Goal: Task Accomplishment & Management: Manage account settings

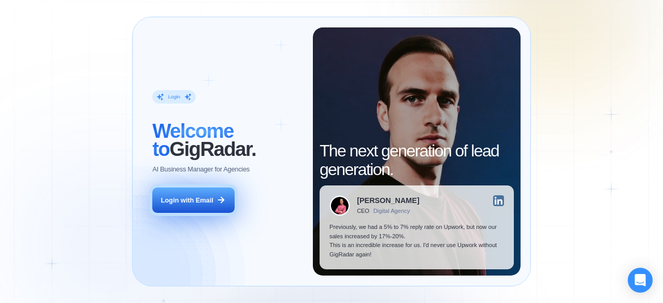
click at [217, 193] on button "Login with Email" at bounding box center [193, 201] width 82 height 26
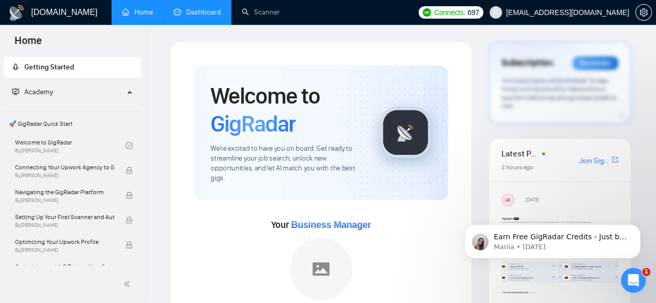
click at [209, 8] on link "Dashboard" at bounding box center [197, 12] width 47 height 9
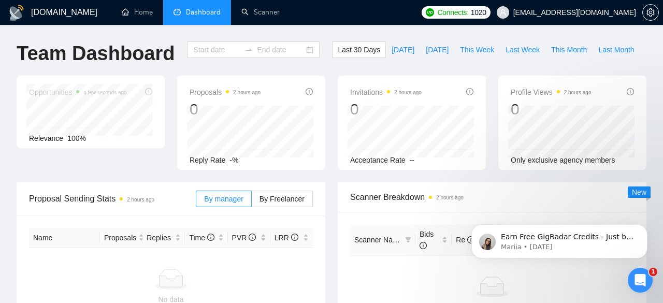
type input "2025-08-18"
type input "2025-09-17"
